Goal: Task Accomplishment & Management: Manage account settings

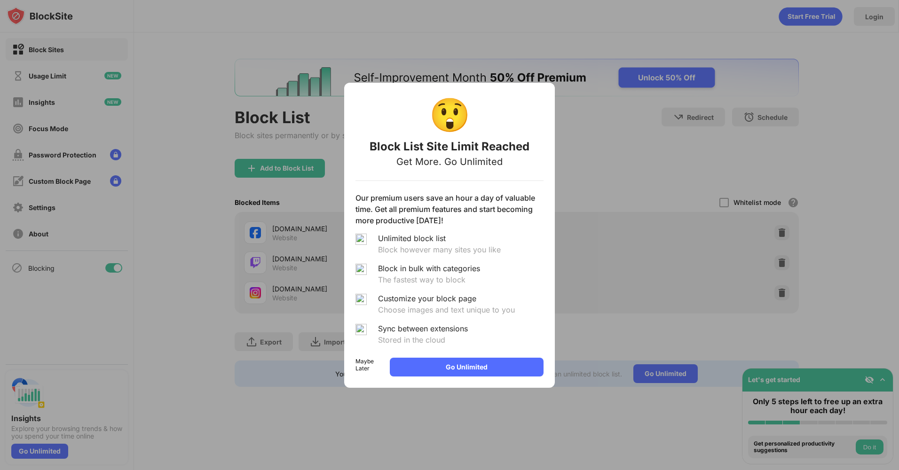
click at [382, 371] on div "Maybe Later" at bounding box center [368, 367] width 27 height 19
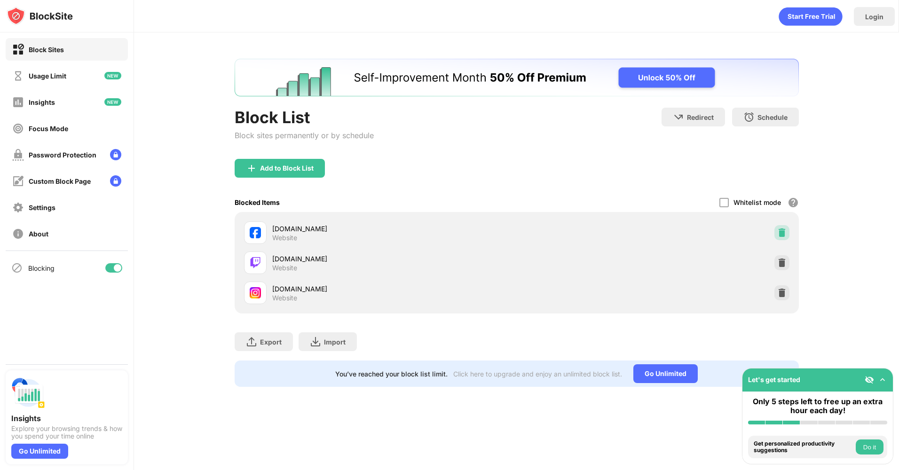
click at [788, 233] on div at bounding box center [781, 232] width 15 height 15
click at [746, 204] on div "Whitelist mode" at bounding box center [756, 202] width 47 height 8
click at [729, 205] on div "Whitelist mode Block all websites except for those in your whitelist. Whitelist…" at bounding box center [758, 202] width 79 height 19
click at [727, 205] on div at bounding box center [723, 202] width 9 height 9
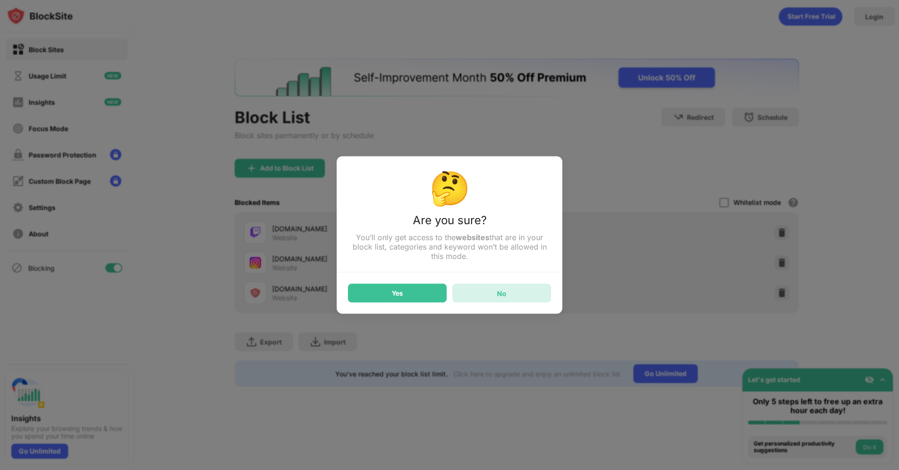
click at [520, 295] on div "No" at bounding box center [501, 293] width 99 height 19
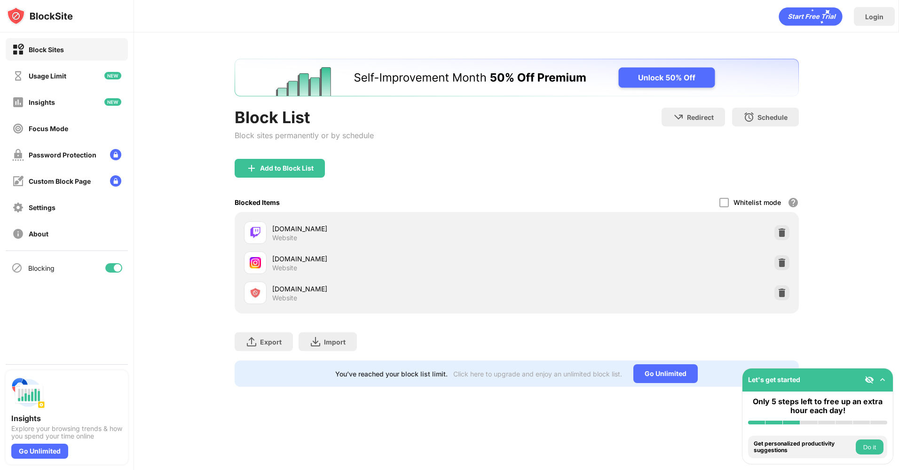
click at [790, 293] on div "user.blocksite.co Website" at bounding box center [516, 293] width 553 height 30
click at [785, 295] on img at bounding box center [781, 292] width 9 height 9
